Goal: Transaction & Acquisition: Purchase product/service

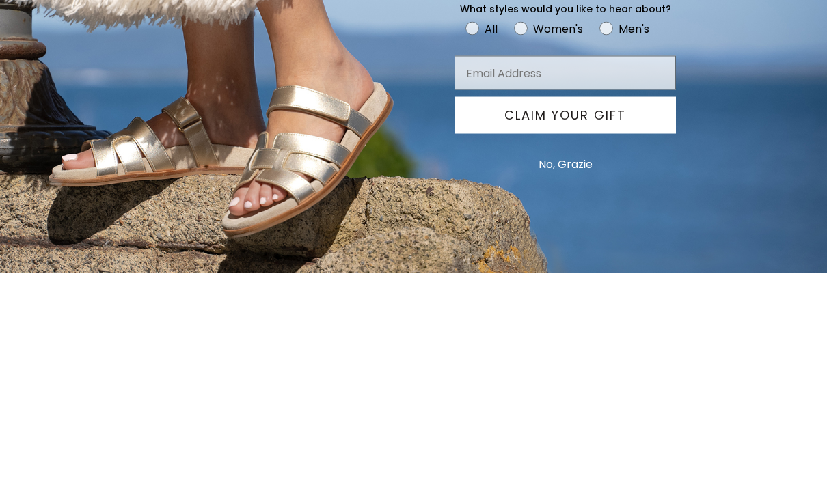
scroll to position [399, 0]
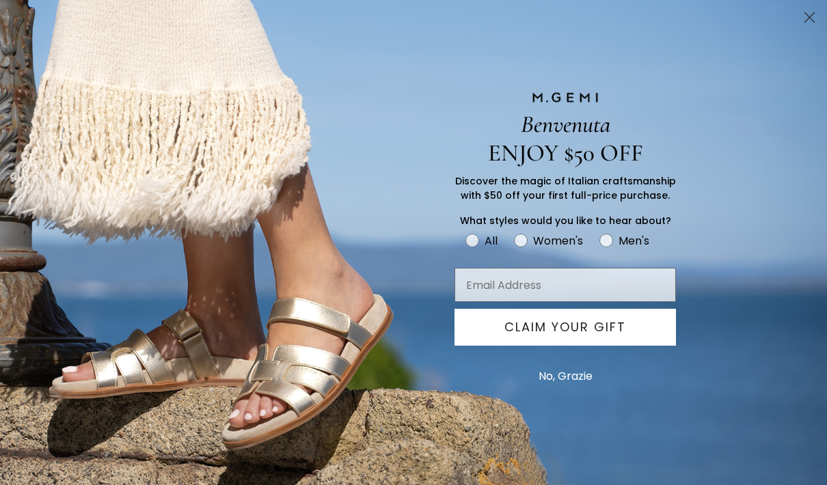
click at [813, 13] on circle "Close dialog" at bounding box center [810, 17] width 23 height 23
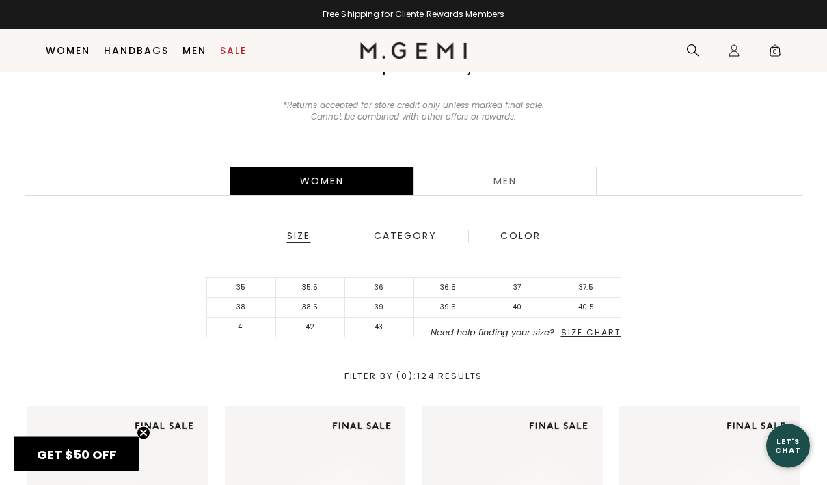
scroll to position [159, 0]
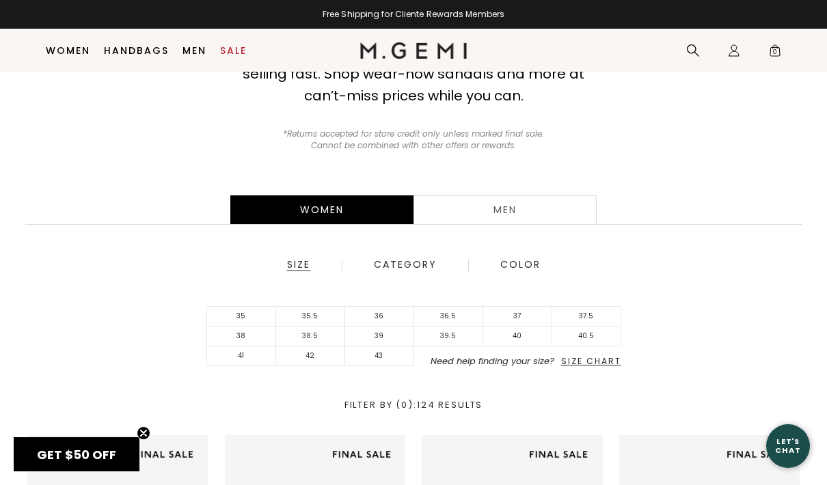
click at [503, 219] on div "Men" at bounding box center [505, 210] width 183 height 29
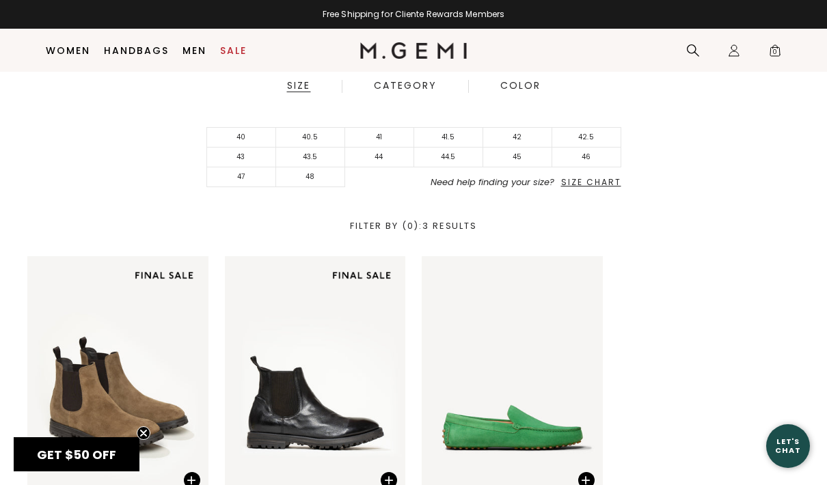
scroll to position [399, 0]
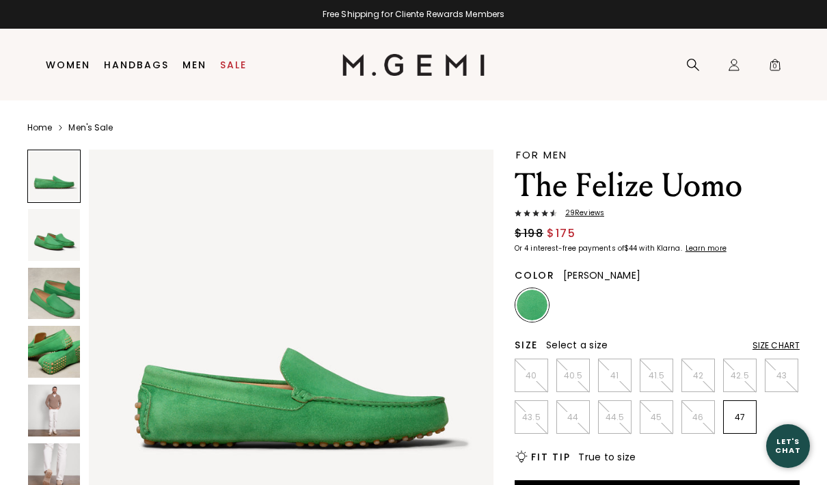
scroll to position [1, 0]
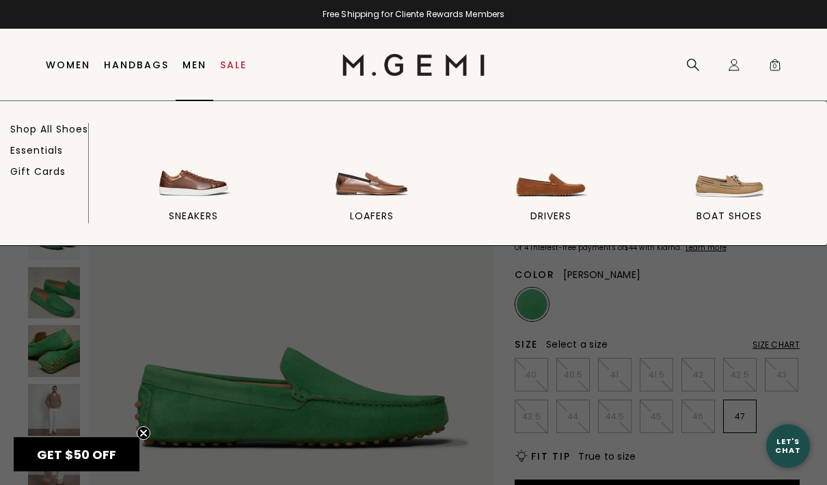
click at [388, 199] on img at bounding box center [372, 164] width 77 height 77
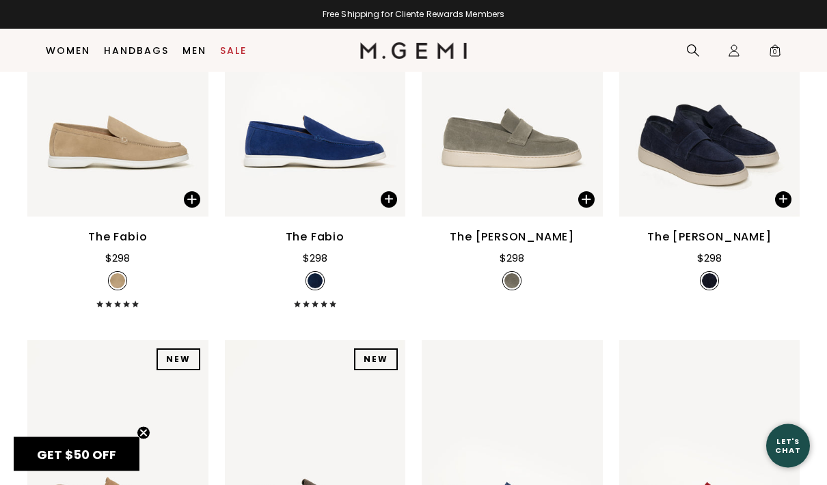
scroll to position [654, 0]
click at [139, 47] on link "Handbags" at bounding box center [136, 50] width 65 height 11
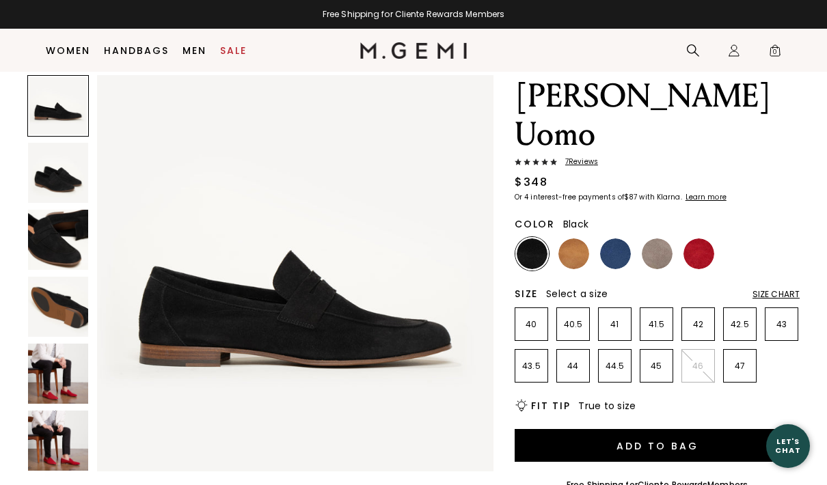
click at [58, 174] on img at bounding box center [58, 173] width 60 height 60
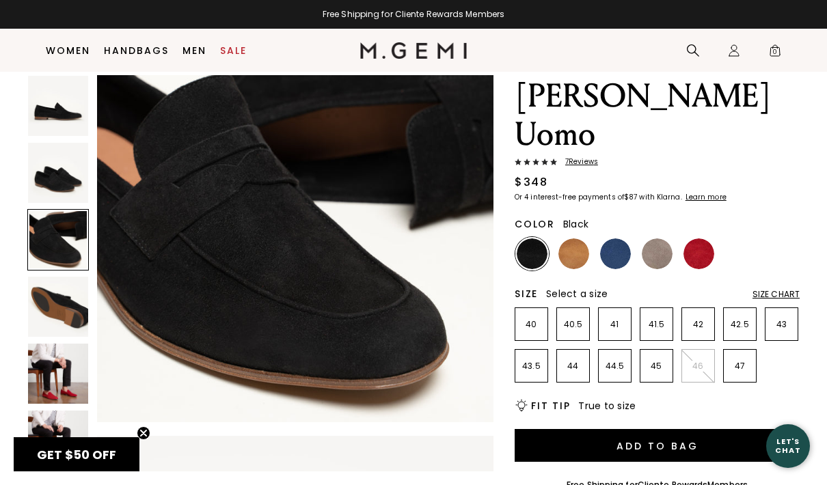
scroll to position [870, 0]
click at [609, 239] on img at bounding box center [615, 254] width 31 height 31
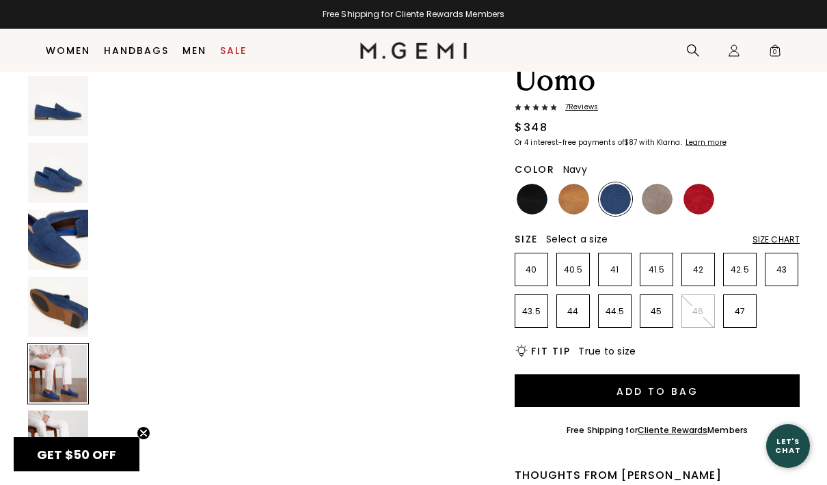
scroll to position [1763, 0]
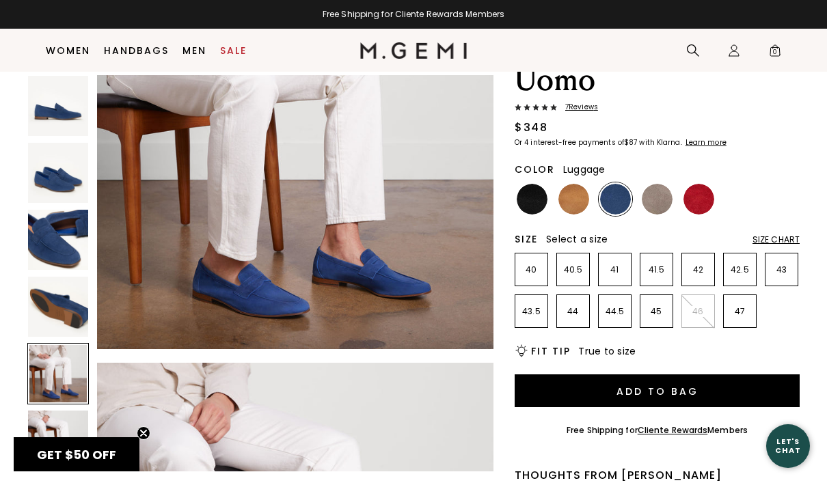
click at [572, 184] on img at bounding box center [574, 199] width 31 height 31
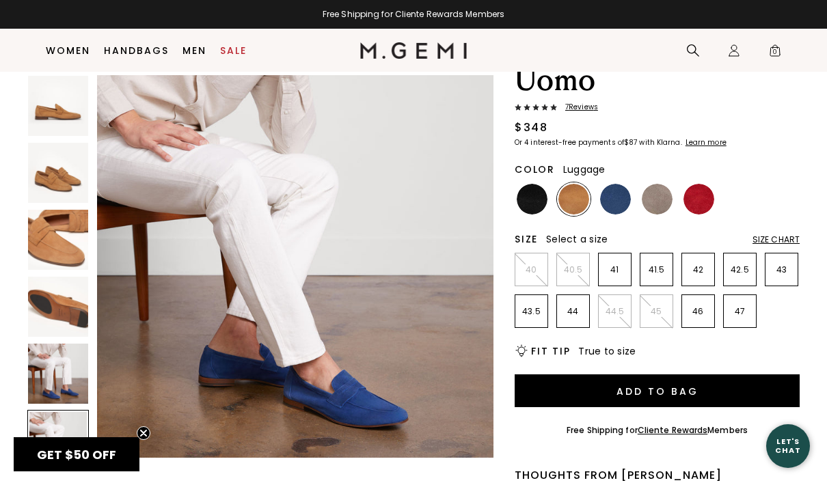
scroll to position [2065, 0]
click at [702, 184] on img at bounding box center [699, 199] width 31 height 31
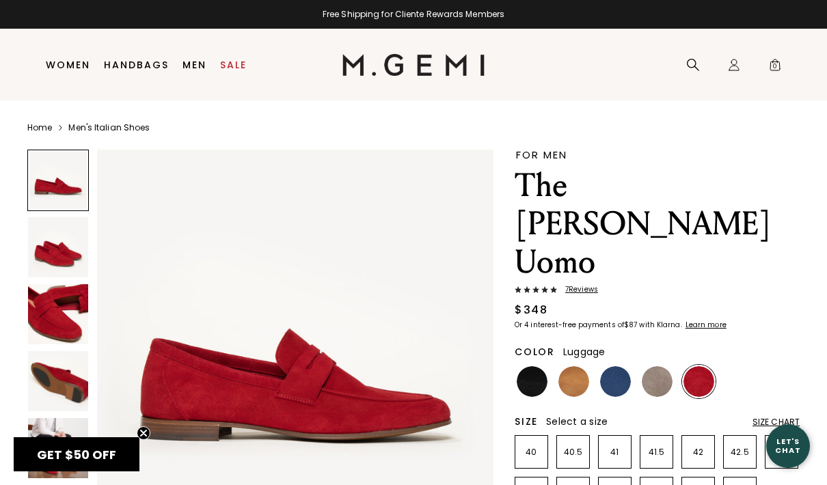
click at [576, 366] on img at bounding box center [574, 381] width 31 height 31
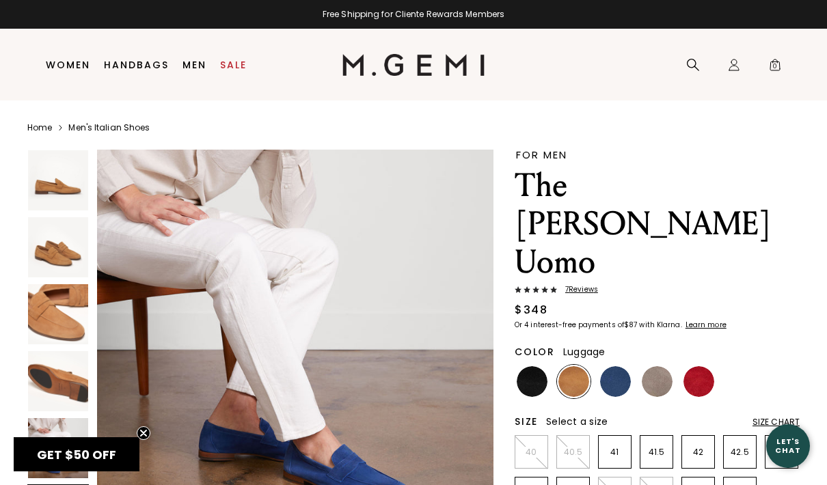
scroll to position [2065, 0]
click at [72, 336] on img at bounding box center [58, 314] width 60 height 60
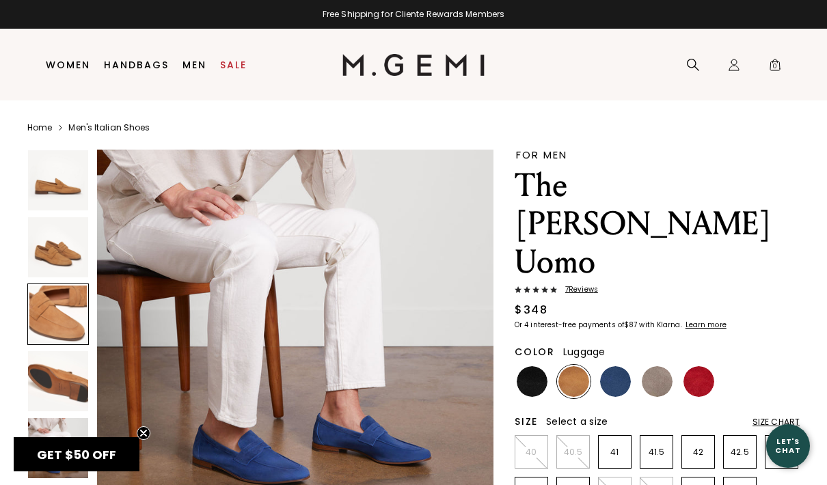
click at [72, 335] on div at bounding box center [58, 315] width 62 height 62
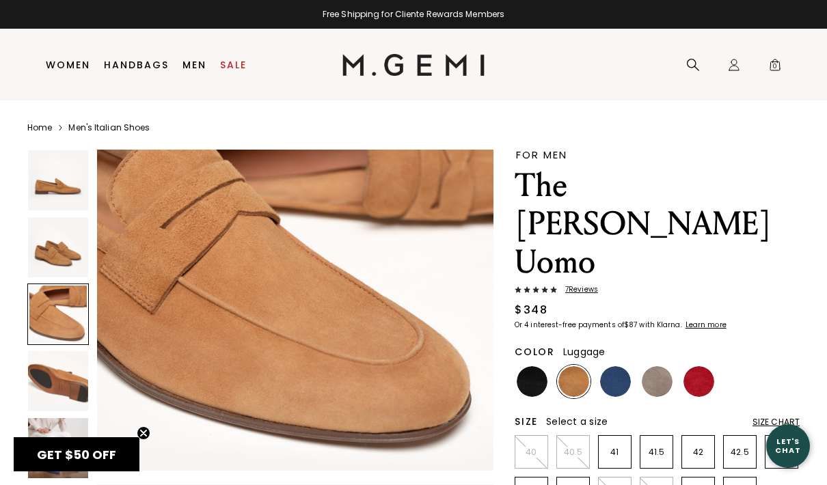
scroll to position [820, 0]
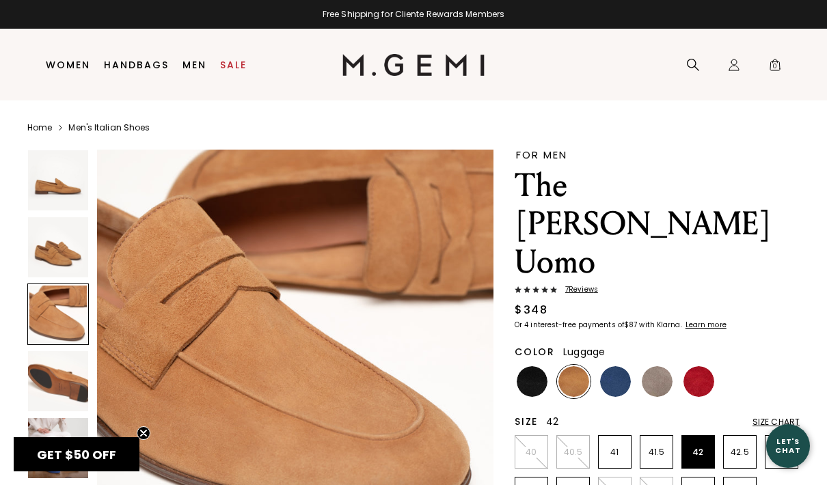
click at [704, 447] on p "42" at bounding box center [698, 452] width 32 height 11
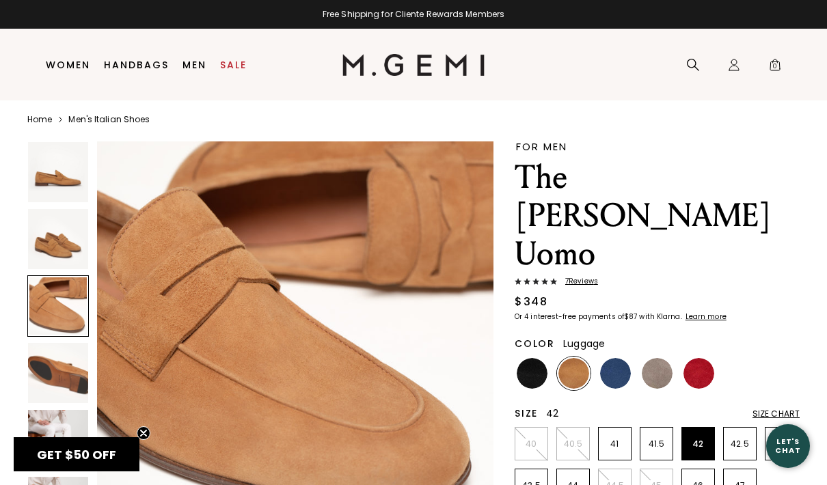
click at [796, 332] on div "Color Luggage" at bounding box center [657, 361] width 285 height 59
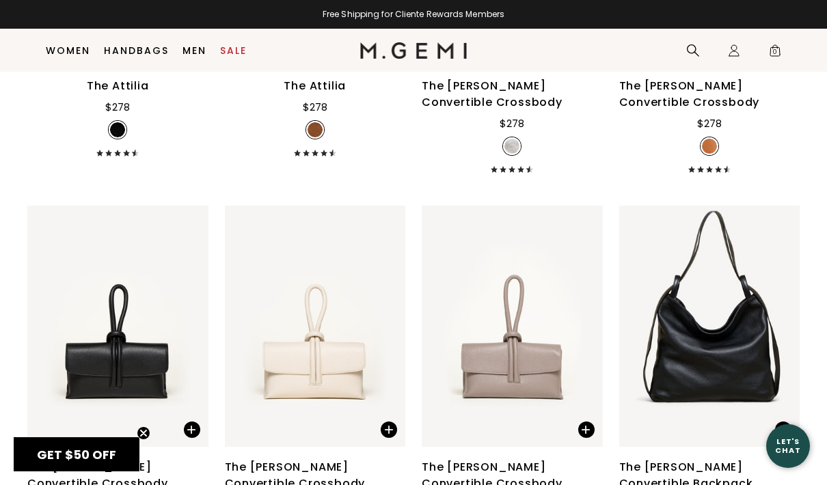
scroll to position [1751, 0]
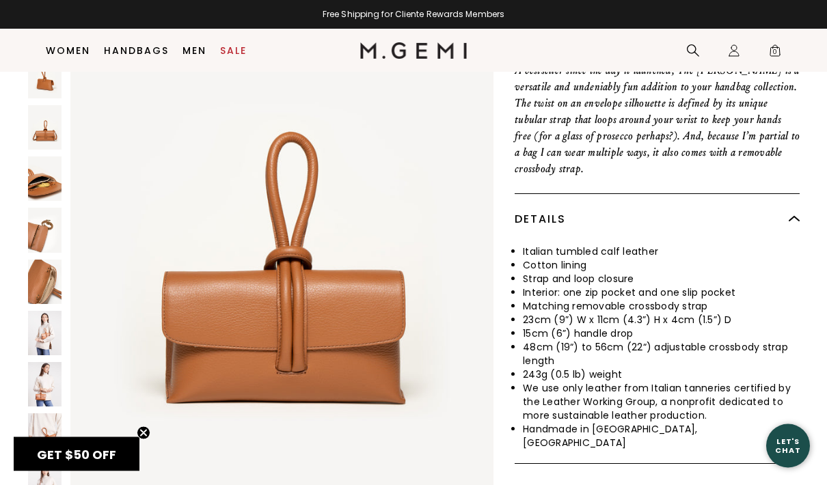
click at [43, 158] on img at bounding box center [45, 180] width 34 height 44
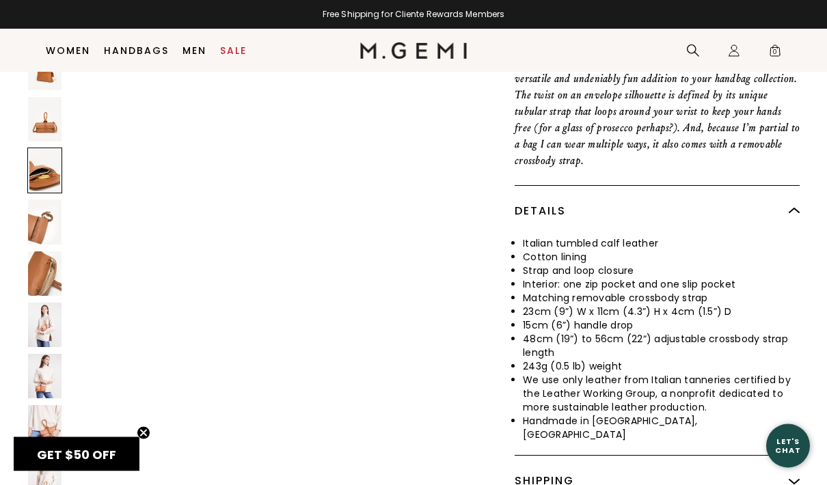
scroll to position [494, 0]
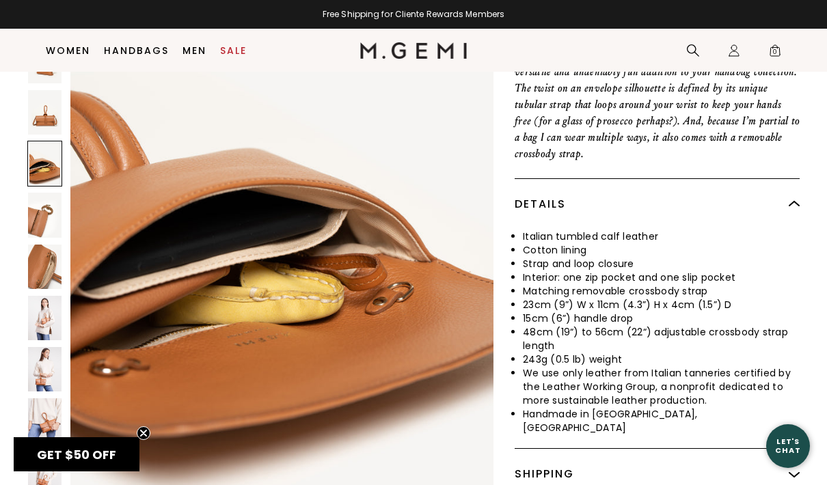
click at [50, 296] on img at bounding box center [45, 318] width 34 height 44
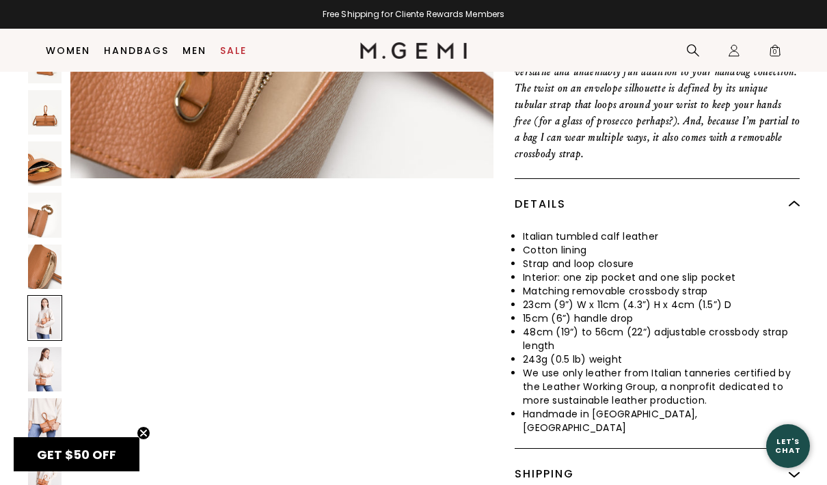
scroll to position [4047, 0]
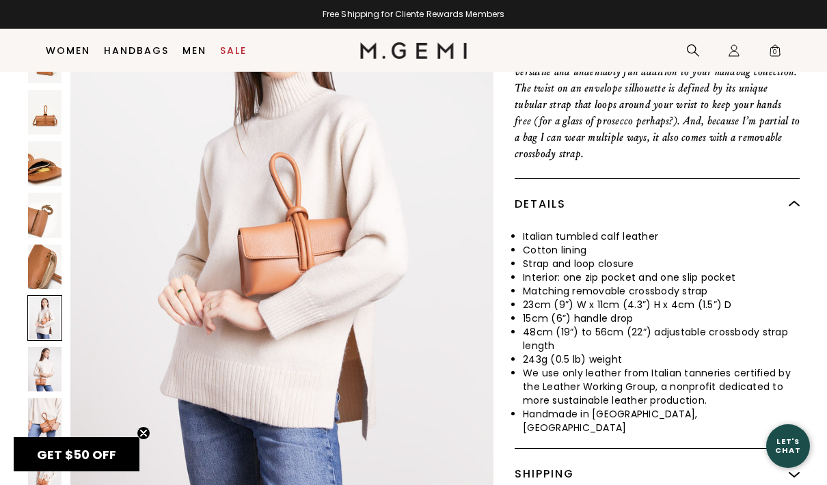
click at [43, 347] on img at bounding box center [45, 369] width 34 height 44
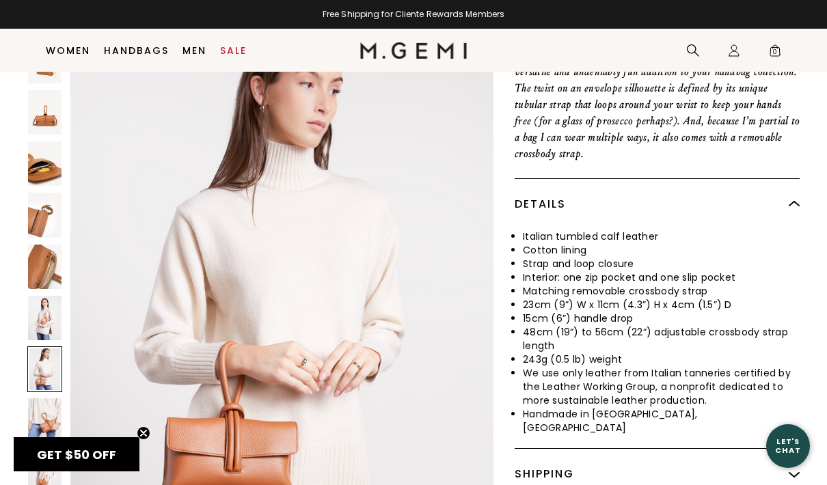
scroll to position [4625, 0]
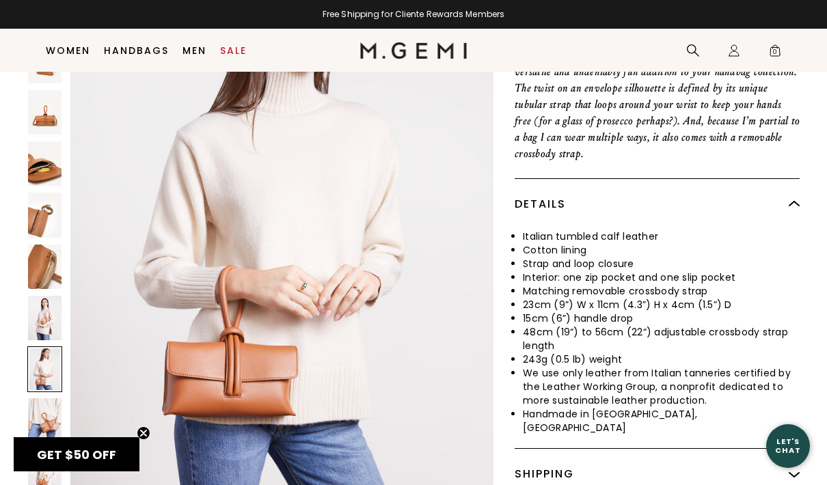
click at [38, 399] on img at bounding box center [45, 421] width 34 height 44
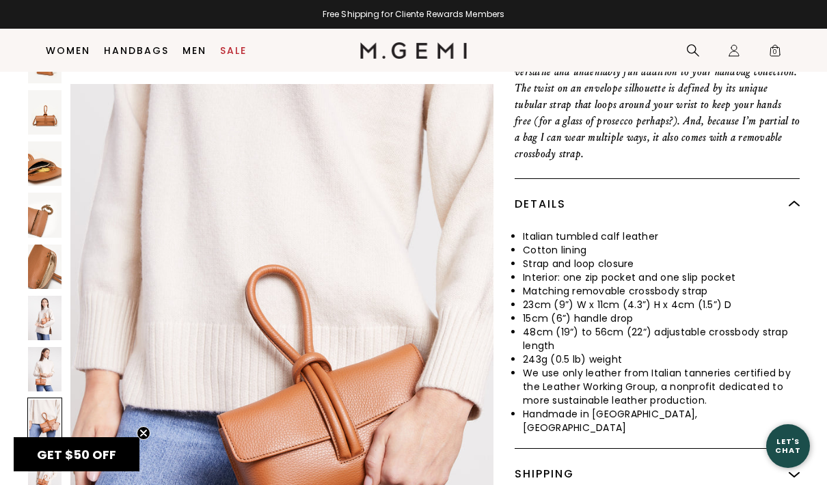
scroll to position [5203, 0]
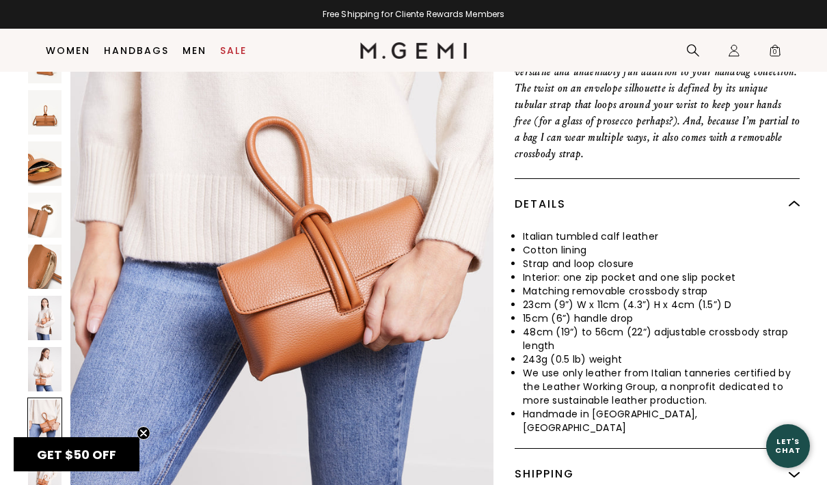
click at [43, 450] on img at bounding box center [45, 472] width 34 height 44
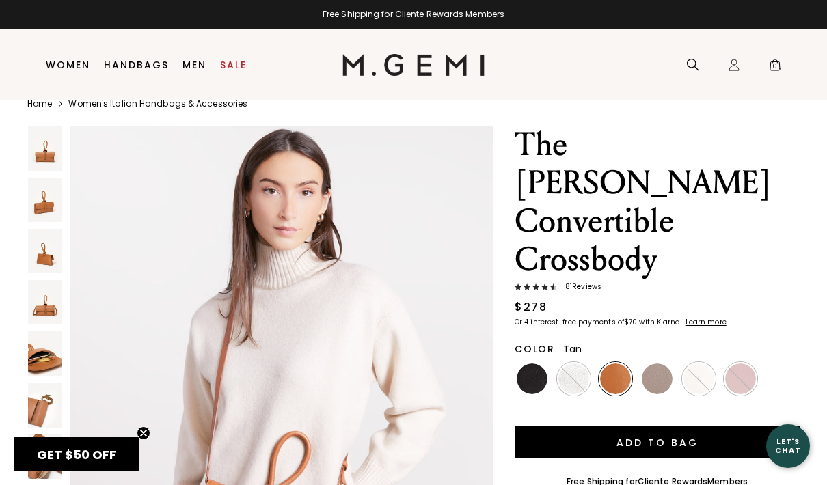
scroll to position [43, 0]
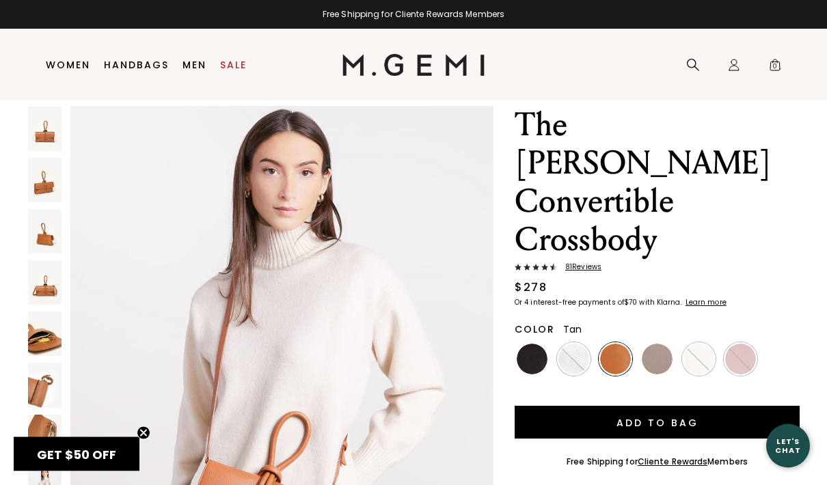
click at [598, 264] on span "81 Review s" at bounding box center [579, 268] width 44 height 8
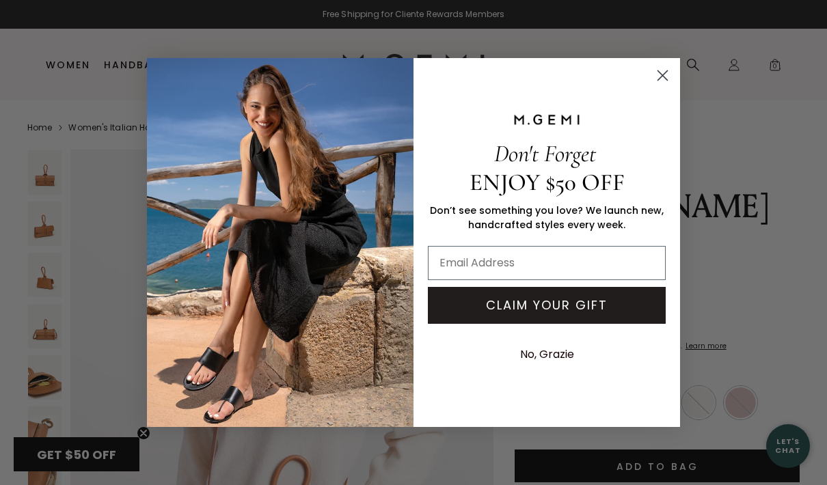
click at [670, 76] on circle "Close dialog" at bounding box center [663, 75] width 23 height 23
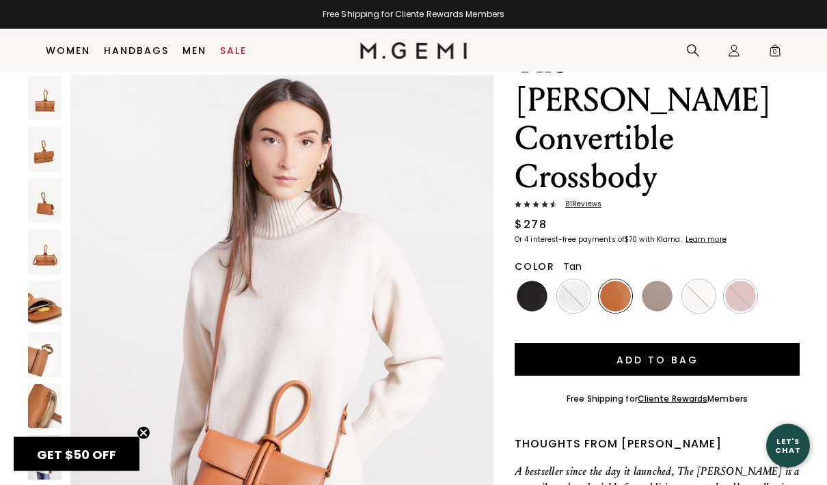
scroll to position [131, 0]
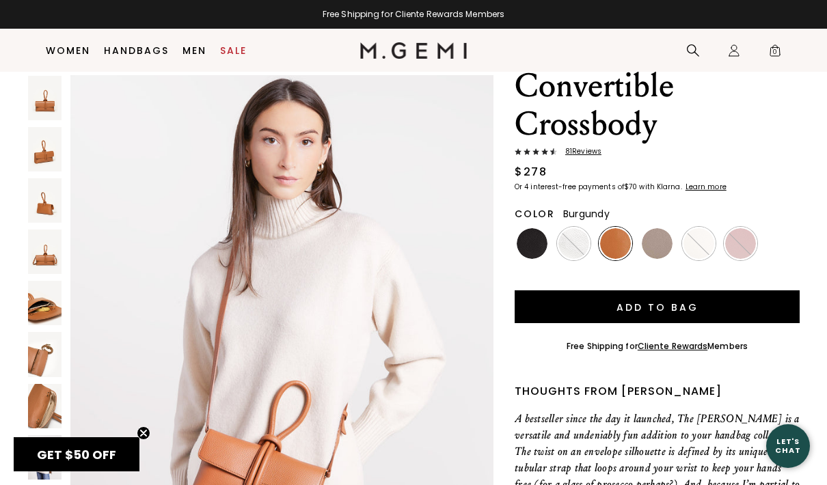
click at [742, 228] on img at bounding box center [740, 243] width 31 height 31
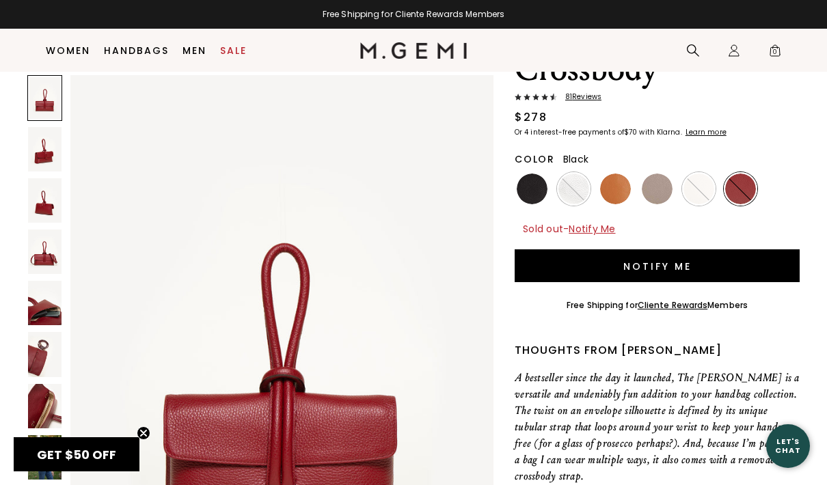
click at [541, 174] on img at bounding box center [532, 189] width 31 height 31
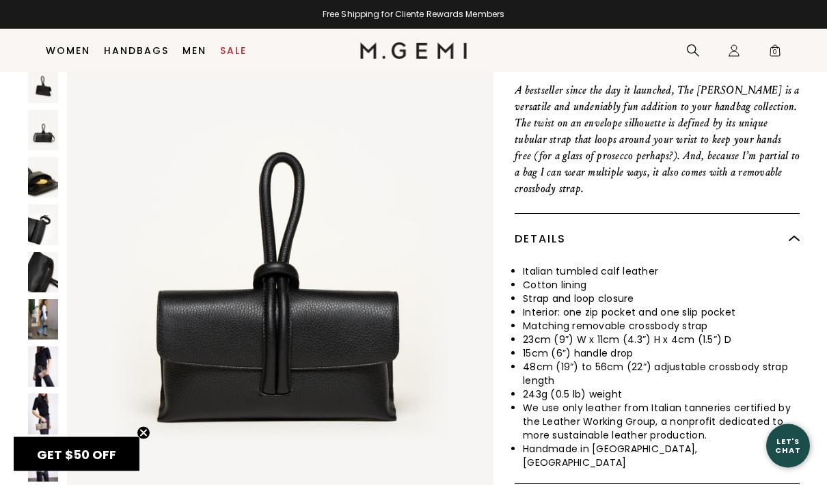
scroll to position [418, 0]
